Goal: Check status: Check status

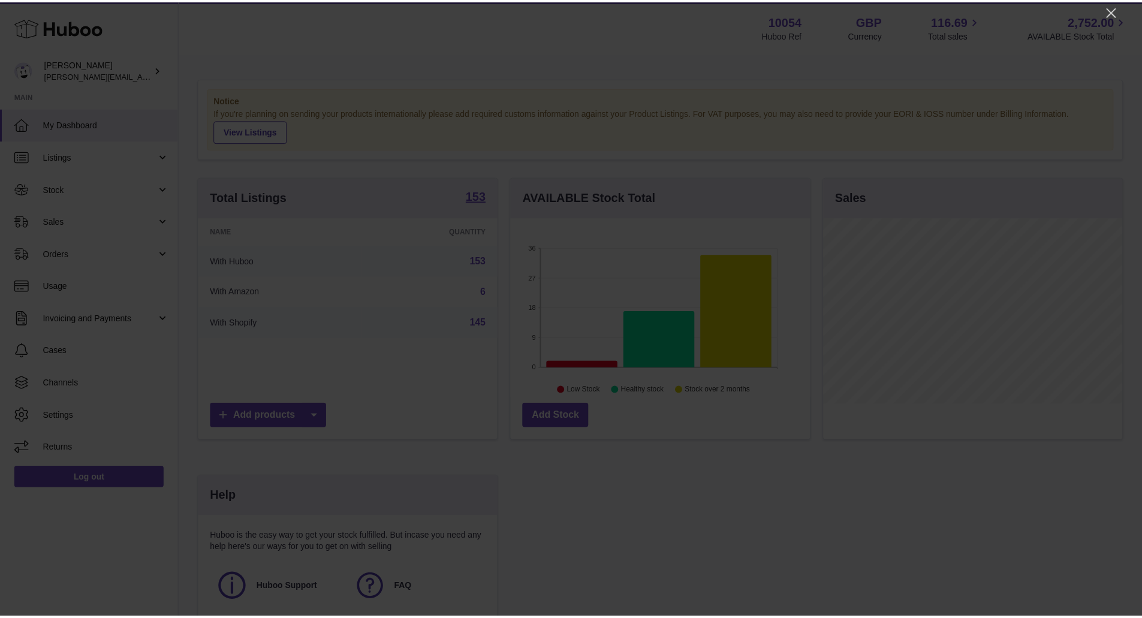
scroll to position [187, 302]
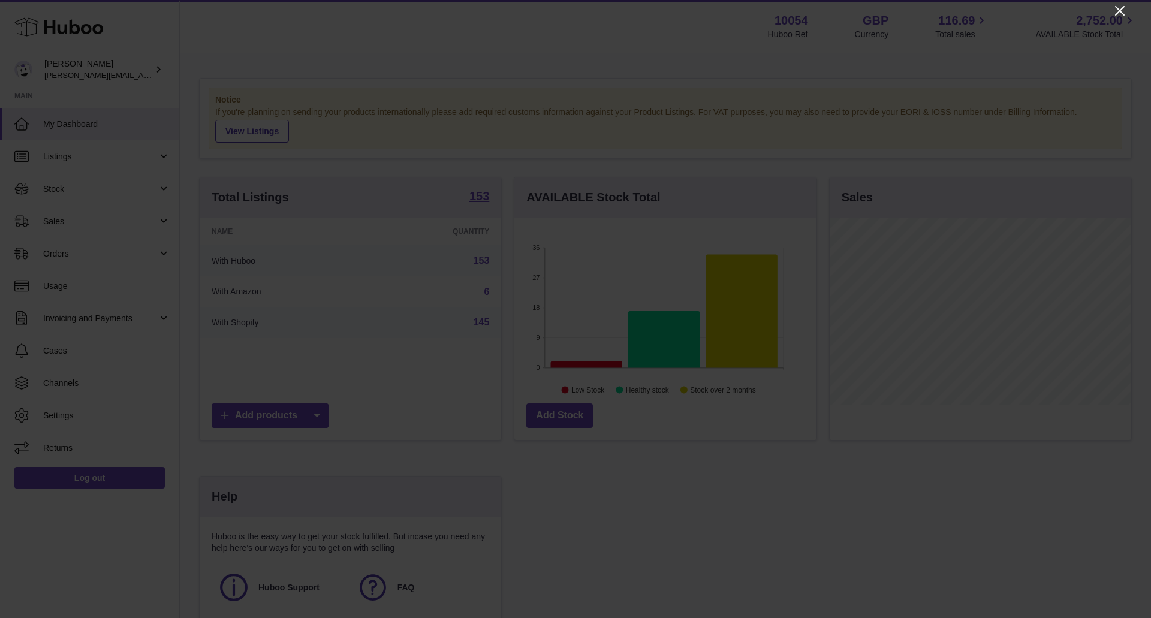
click at [1121, 14] on icon "Close" at bounding box center [1120, 11] width 14 height 14
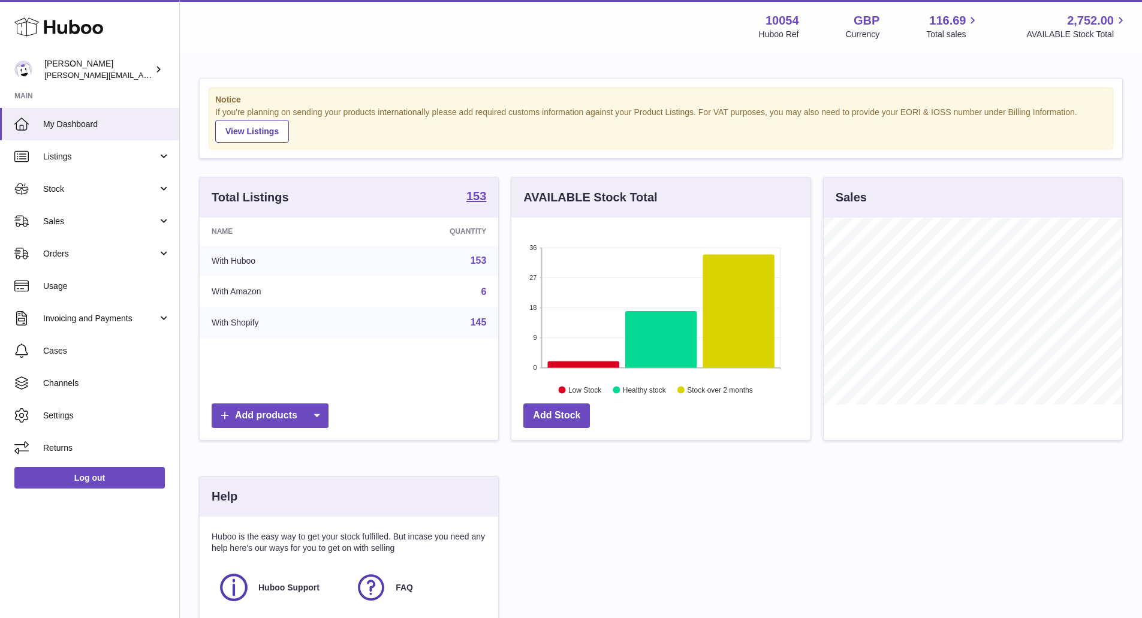
scroll to position [599343, 599231]
click at [113, 228] on link "Sales" at bounding box center [89, 221] width 179 height 32
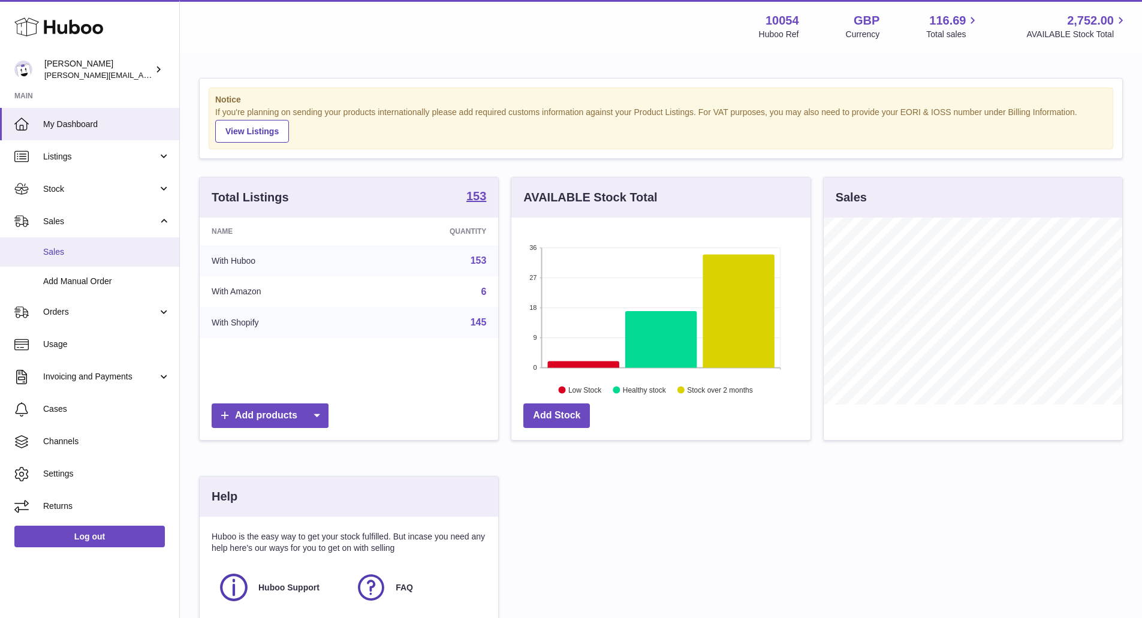
click at [115, 254] on span "Sales" at bounding box center [106, 251] width 127 height 11
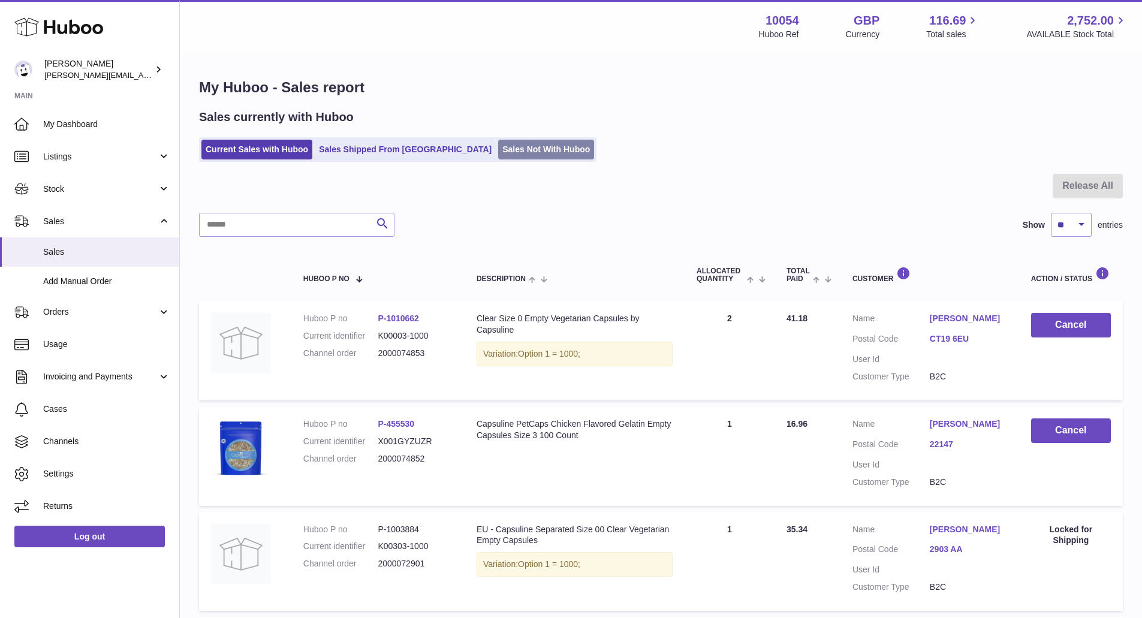
click at [510, 143] on link "Sales Not With Huboo" at bounding box center [546, 150] width 96 height 20
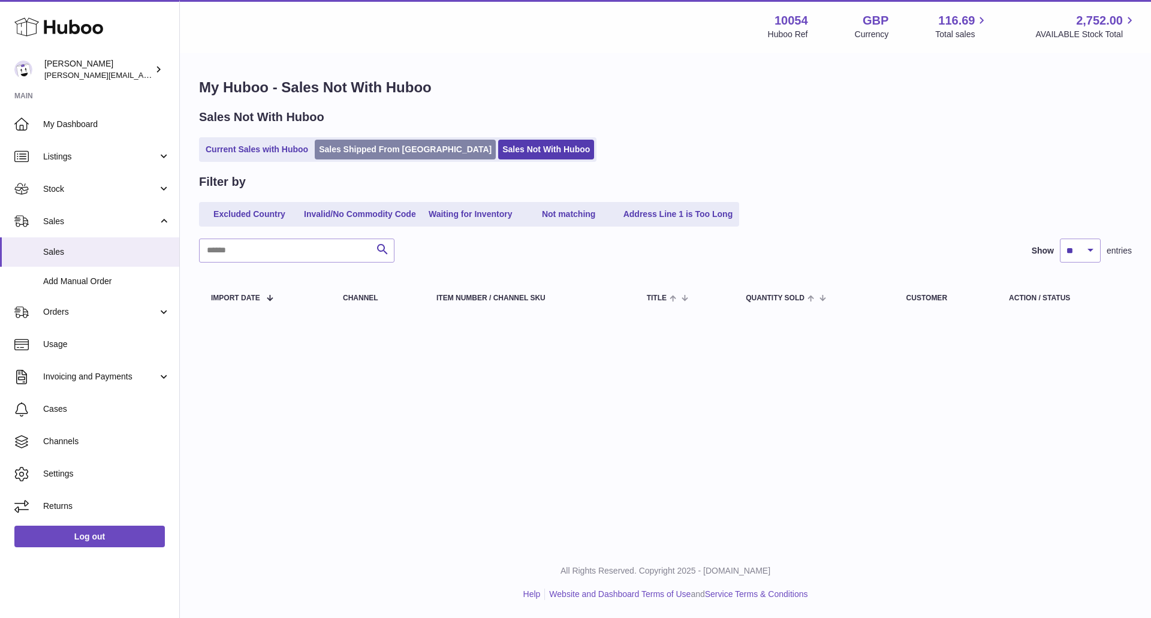
click at [394, 147] on link "Sales Shipped From [GEOGRAPHIC_DATA]" at bounding box center [405, 150] width 181 height 20
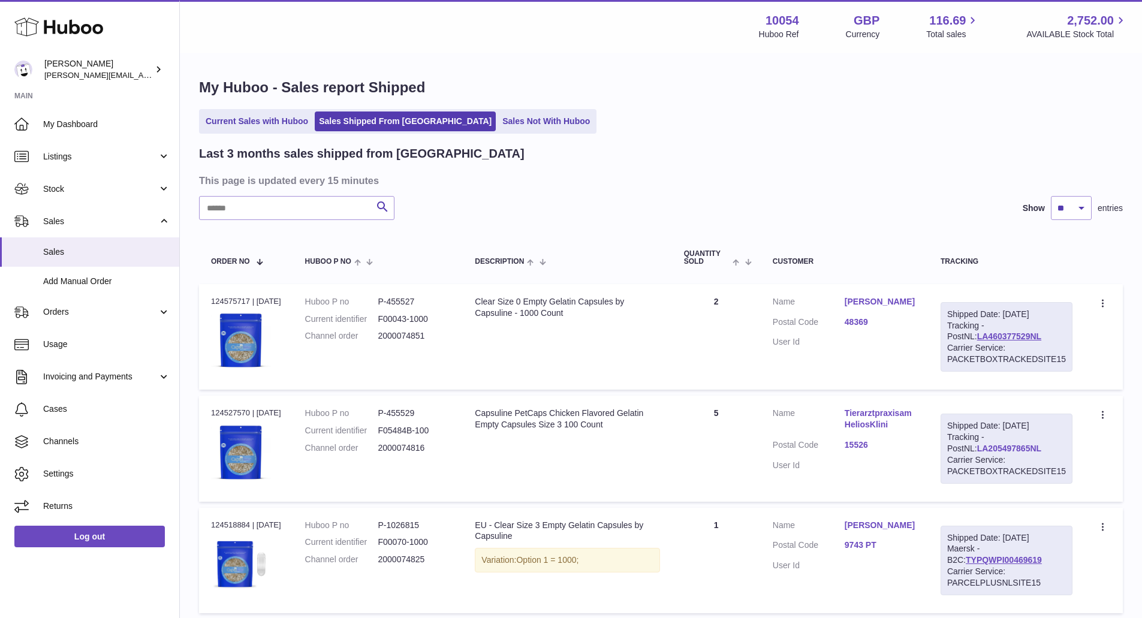
click at [977, 450] on link "LA205497865NL" at bounding box center [1009, 449] width 64 height 10
drag, startPoint x: 1017, startPoint y: 446, endPoint x: 947, endPoint y: 447, distance: 70.1
click at [947, 447] on div "Shipped Date: [DATE] Tracking - PostNL: LA205497865NL Carrier Service: PACKETBO…" at bounding box center [1007, 449] width 132 height 70
copy link "LA205497865NL"
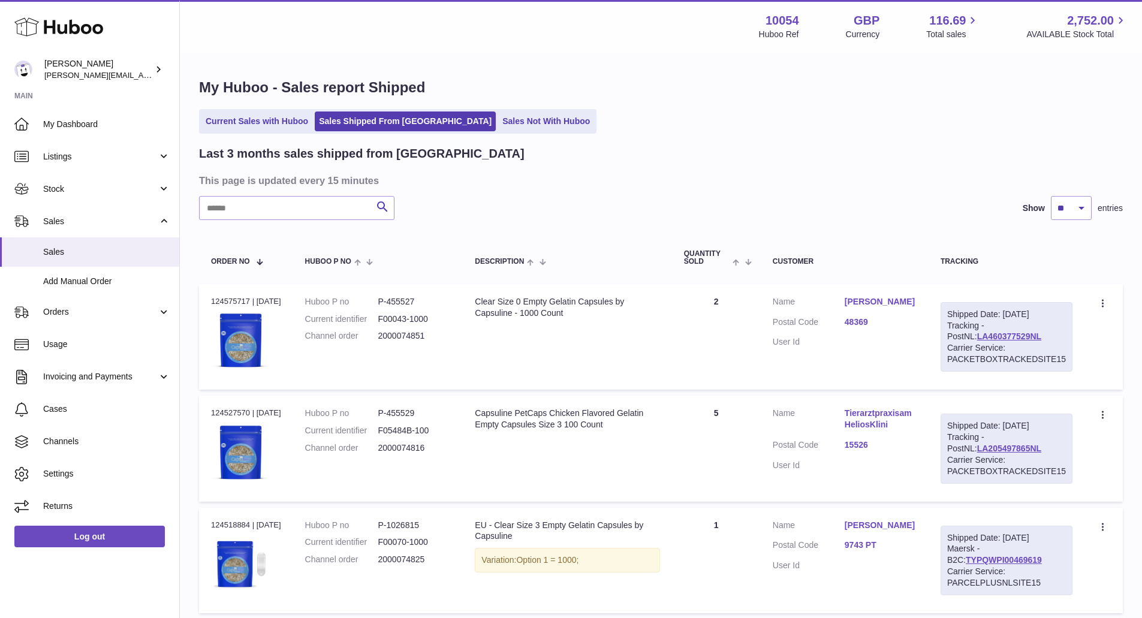
click at [498, 118] on link "Sales Not With Huboo" at bounding box center [546, 122] width 96 height 20
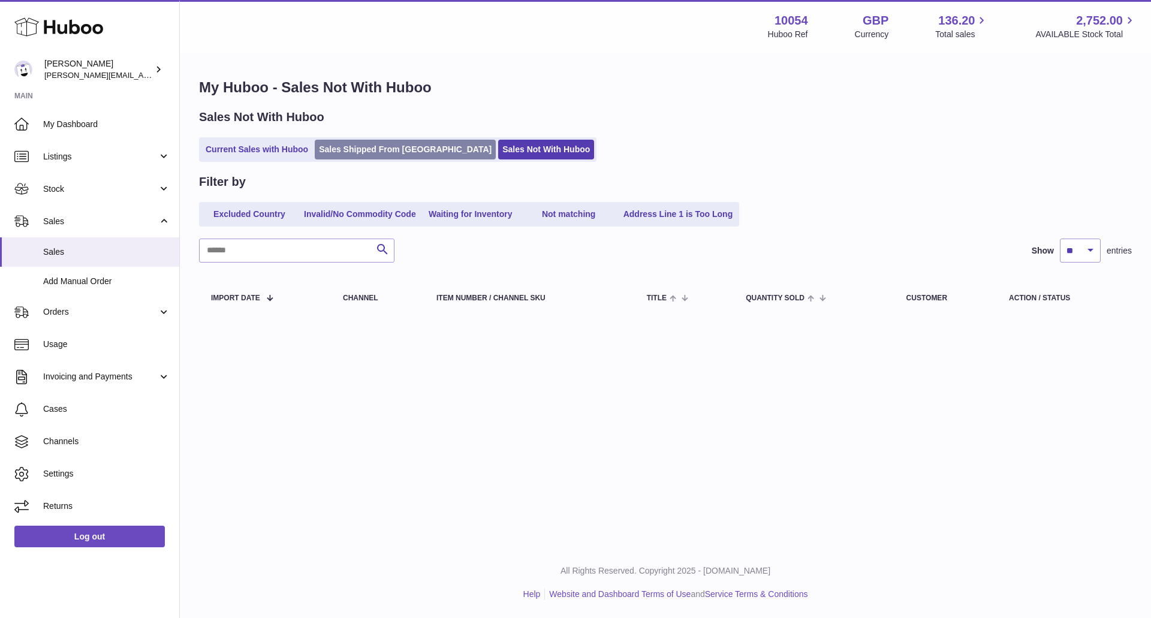
click at [393, 151] on link "Sales Shipped From [GEOGRAPHIC_DATA]" at bounding box center [405, 150] width 181 height 20
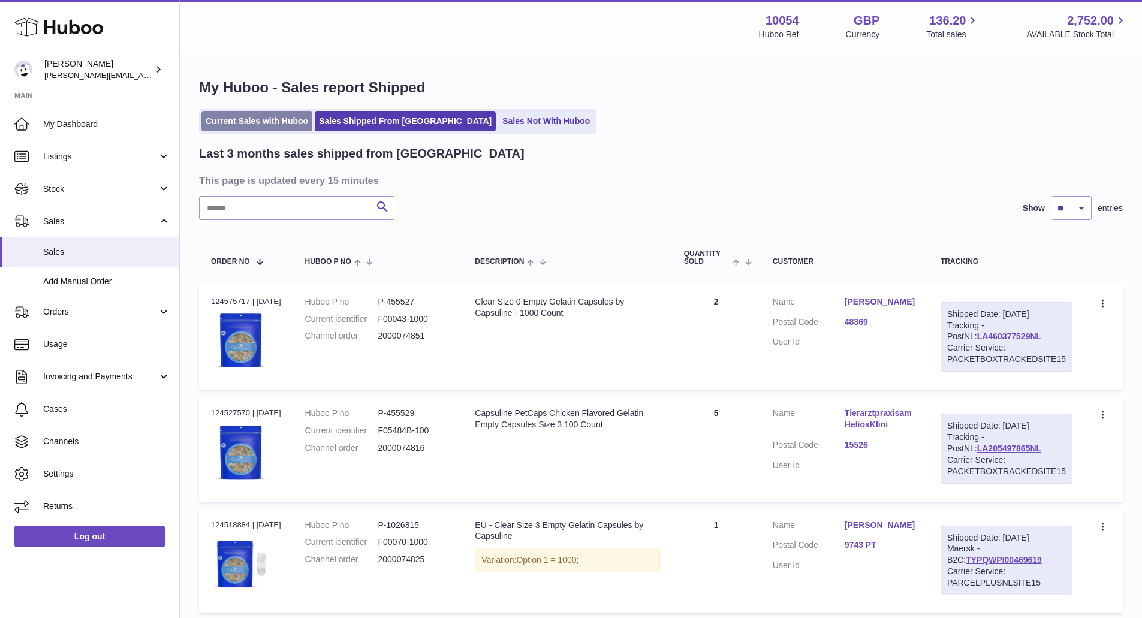
click at [293, 124] on link "Current Sales with Huboo" at bounding box center [256, 122] width 111 height 20
